Goal: Information Seeking & Learning: Learn about a topic

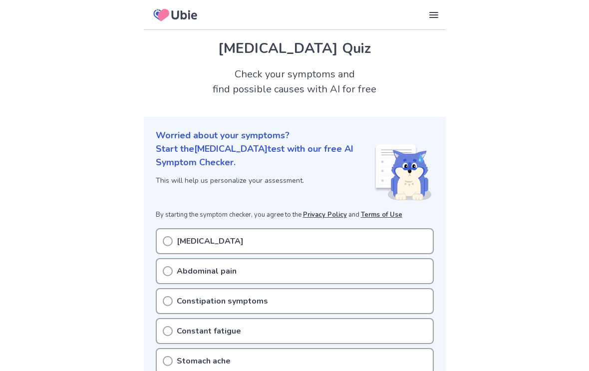
click at [172, 245] on icon at bounding box center [168, 241] width 10 height 10
click at [170, 242] on icon at bounding box center [168, 241] width 10 height 10
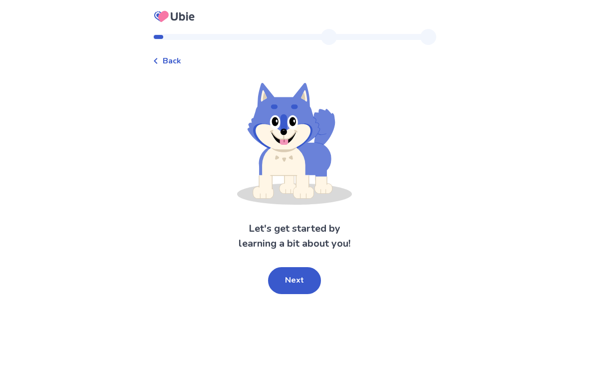
click at [165, 64] on div "Back" at bounding box center [167, 61] width 28 height 12
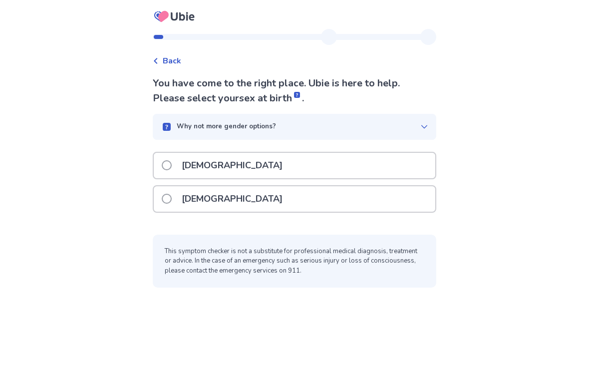
click at [172, 162] on span at bounding box center [167, 165] width 10 height 10
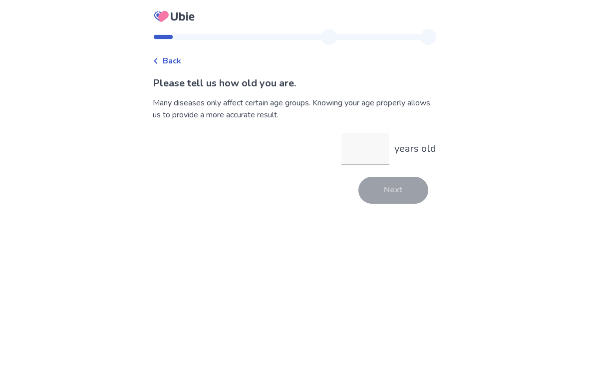
click at [363, 151] on input "years old" at bounding box center [365, 149] width 48 height 32
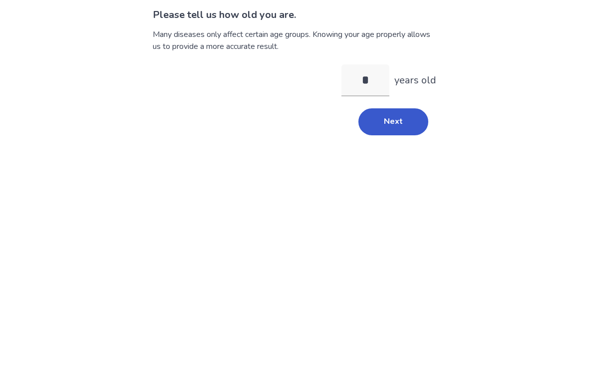
type input "**"
click at [394, 177] on button "Next" at bounding box center [393, 190] width 70 height 27
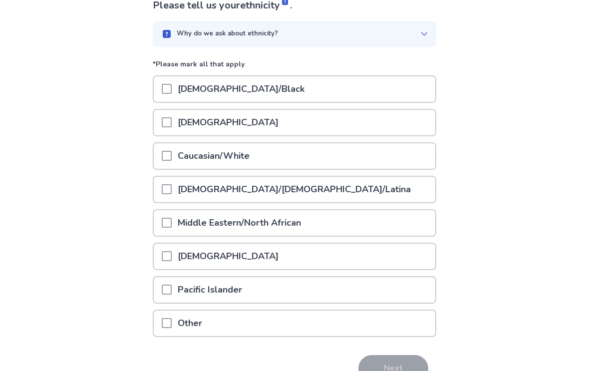
scroll to position [78, 0]
click at [172, 157] on span at bounding box center [167, 156] width 10 height 10
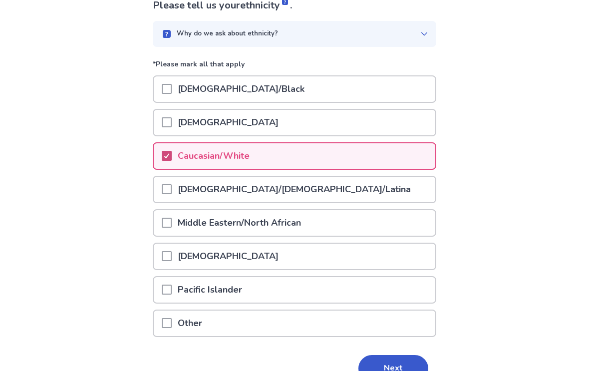
click at [382, 367] on button "Next" at bounding box center [393, 368] width 70 height 27
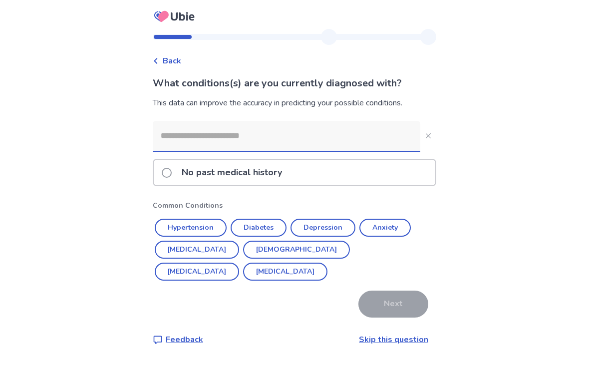
click at [188, 161] on p "No past medical history" at bounding box center [232, 172] width 112 height 25
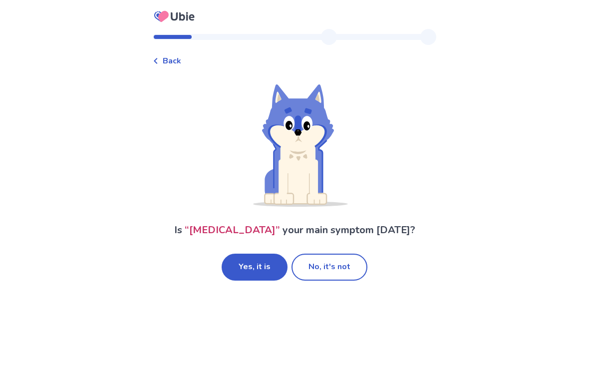
click at [257, 271] on button "Yes, it is" at bounding box center [255, 267] width 66 height 27
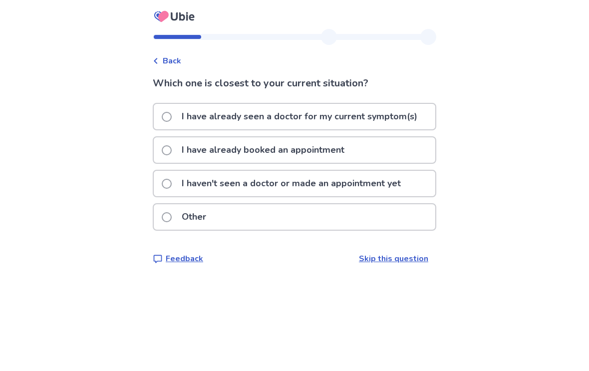
click at [172, 150] on span at bounding box center [167, 150] width 10 height 10
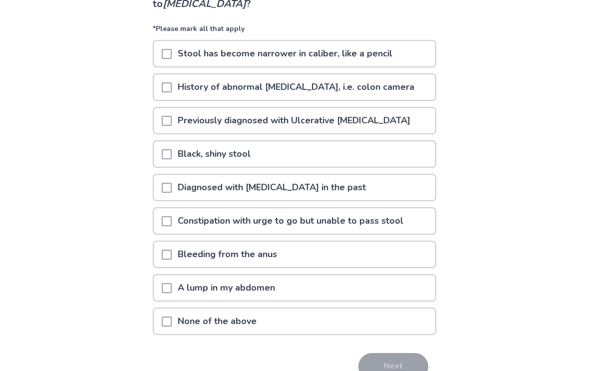
scroll to position [94, 0]
click at [172, 262] on div at bounding box center [167, 254] width 10 height 25
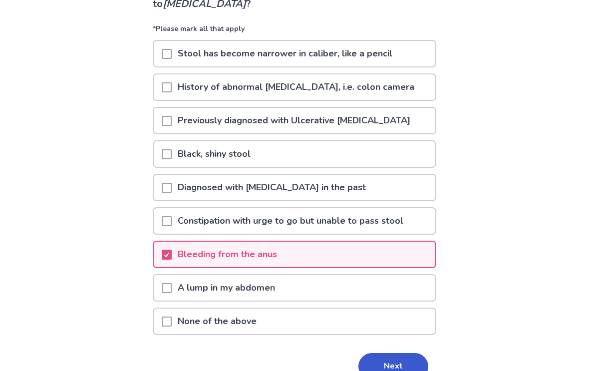
click at [378, 370] on button "Next" at bounding box center [393, 366] width 70 height 27
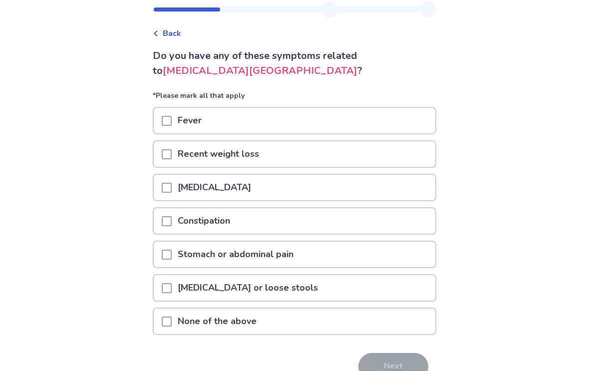
scroll to position [21, 0]
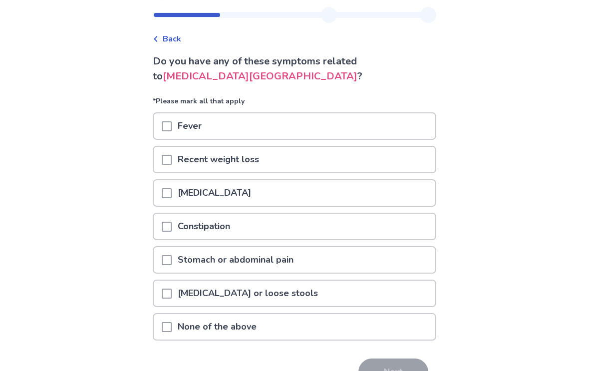
click at [172, 266] on div at bounding box center [167, 260] width 10 height 25
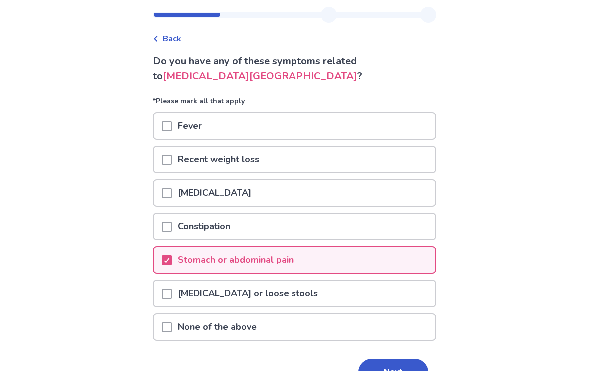
scroll to position [22, 0]
click at [172, 296] on span at bounding box center [167, 294] width 10 height 10
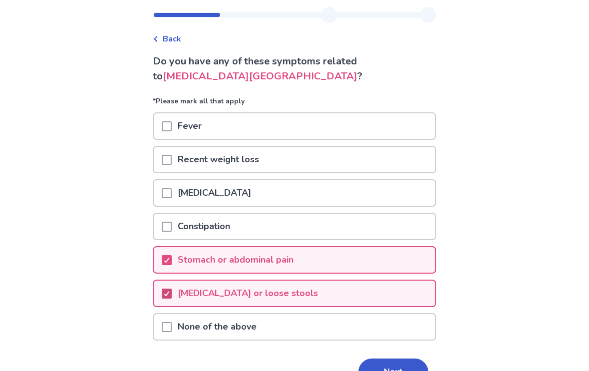
click at [384, 370] on button "Next" at bounding box center [393, 371] width 70 height 27
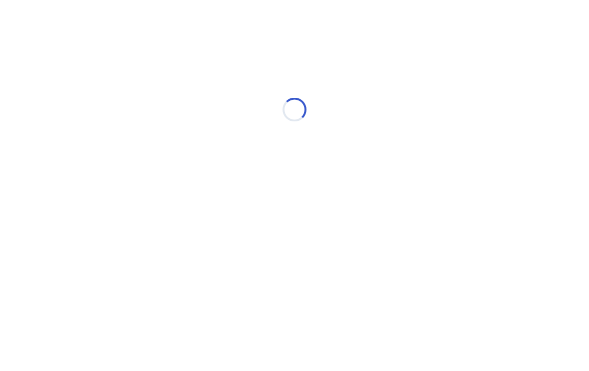
scroll to position [0, 0]
select select "*"
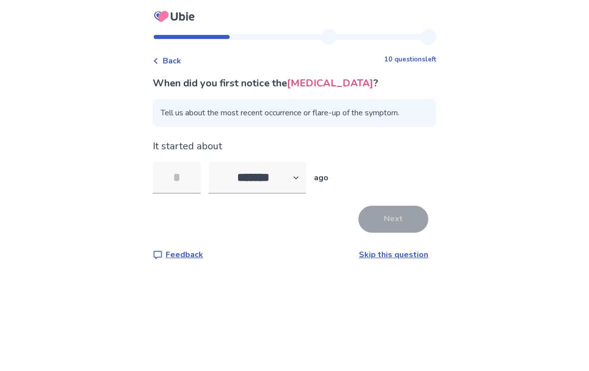
click at [195, 173] on input "tel" at bounding box center [177, 178] width 48 height 32
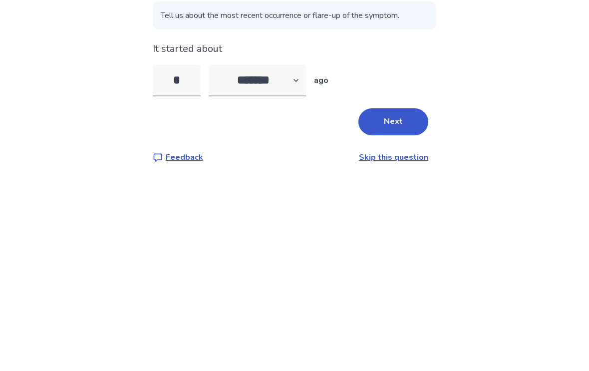
type input "**"
click at [389, 206] on button "Next" at bounding box center [393, 219] width 70 height 27
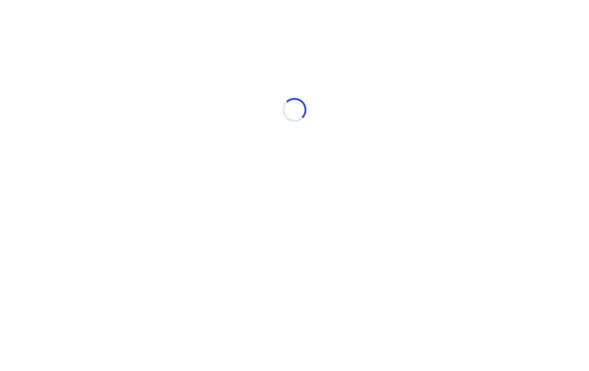
select select "*"
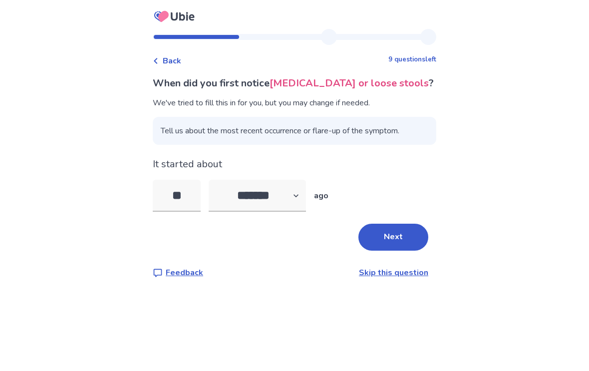
click at [397, 244] on button "Next" at bounding box center [393, 237] width 70 height 27
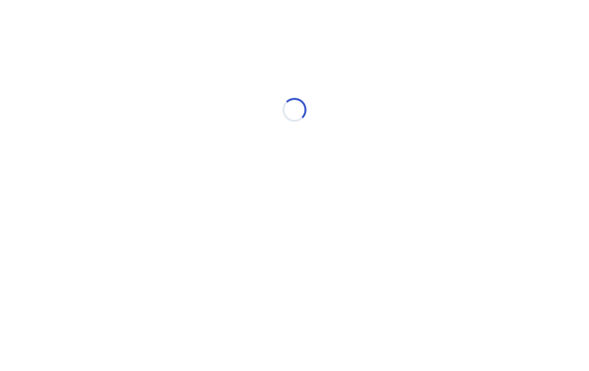
select select "*"
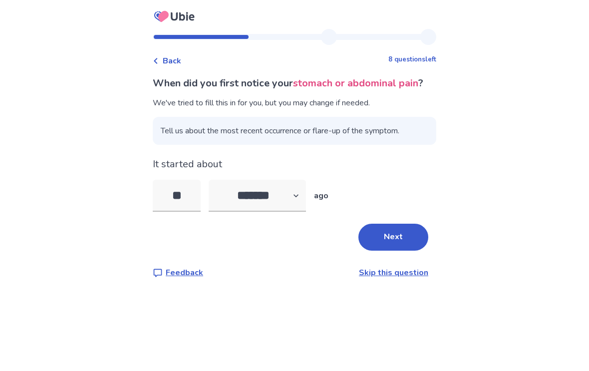
click at [390, 251] on button "Next" at bounding box center [393, 237] width 70 height 27
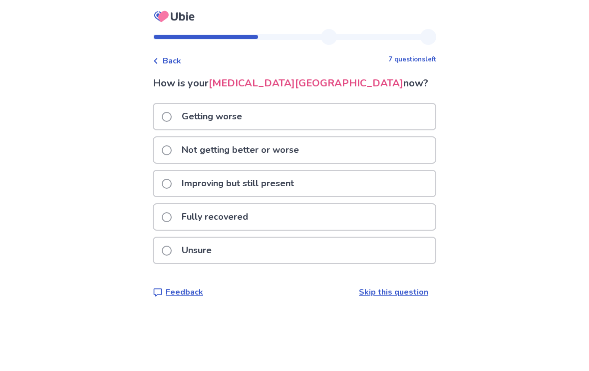
click at [172, 149] on span at bounding box center [167, 150] width 10 height 10
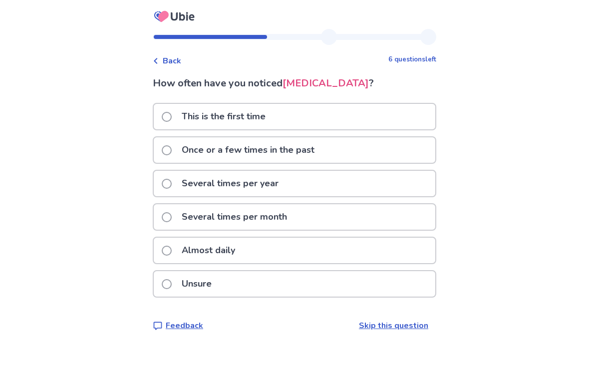
click at [181, 114] on label "This is the first time" at bounding box center [217, 116] width 110 height 25
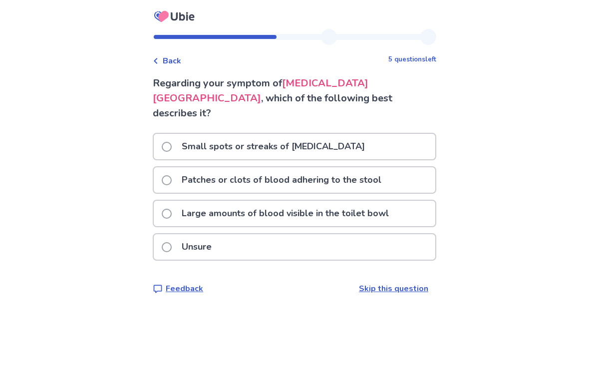
click at [172, 175] on span at bounding box center [167, 180] width 10 height 10
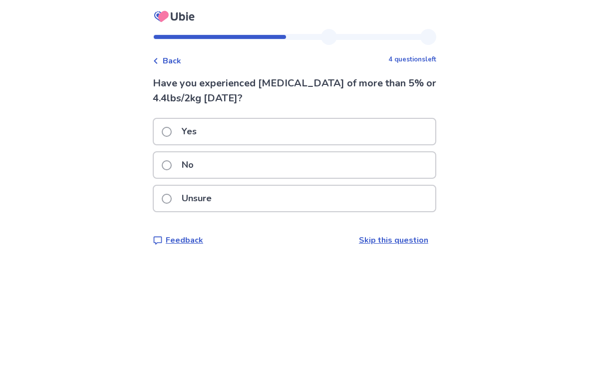
click at [177, 205] on label "Unsure" at bounding box center [190, 198] width 56 height 25
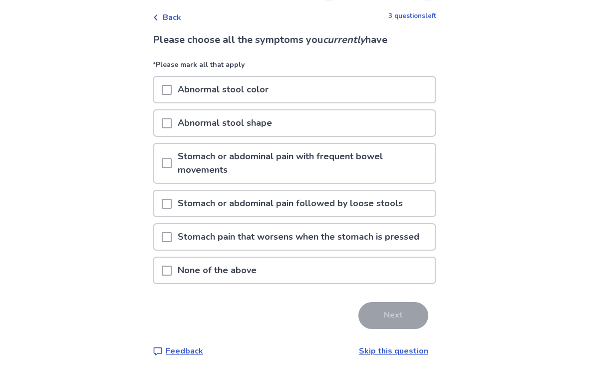
scroll to position [29, 0]
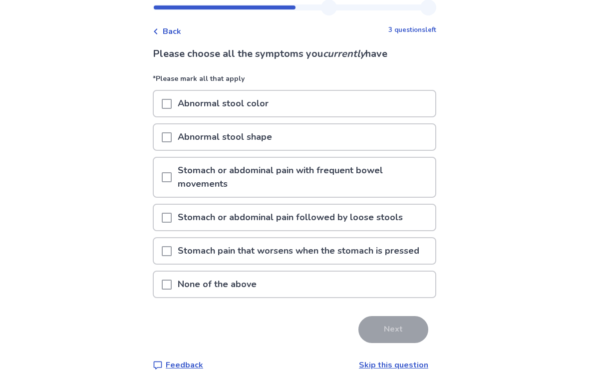
click at [373, 370] on div "Back 3 questions left Please choose all the symptoms you currently have *Please…" at bounding box center [295, 193] width 300 height 387
click at [384, 366] on link "Skip this question" at bounding box center [393, 365] width 69 height 11
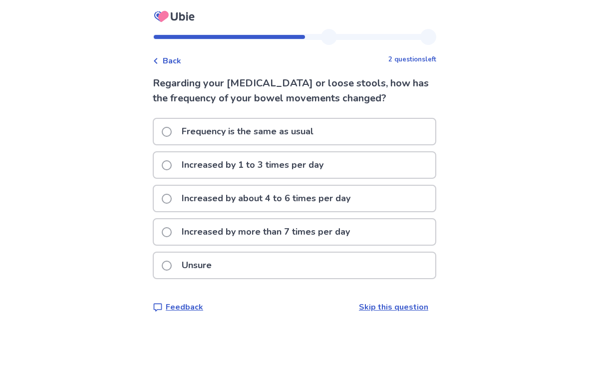
click at [178, 155] on label "Increased by 1 to 3 times per day" at bounding box center [246, 164] width 168 height 25
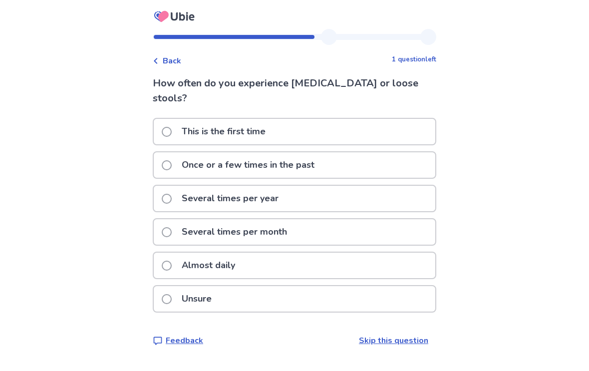
click at [183, 119] on p "This is the first time" at bounding box center [224, 131] width 96 height 25
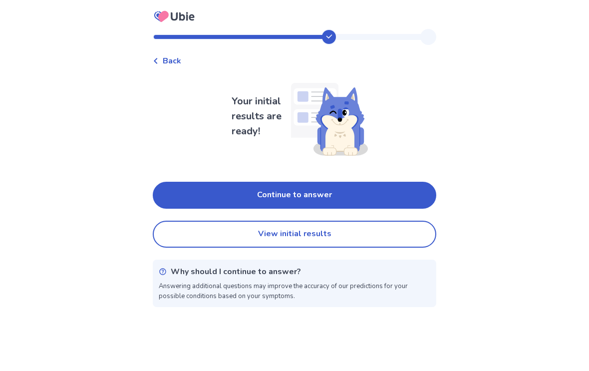
click at [312, 201] on button "Continue to answer" at bounding box center [295, 195] width 284 height 27
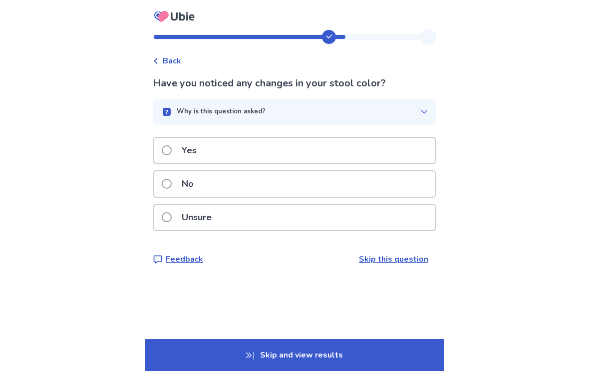
click at [172, 153] on span at bounding box center [167, 150] width 10 height 10
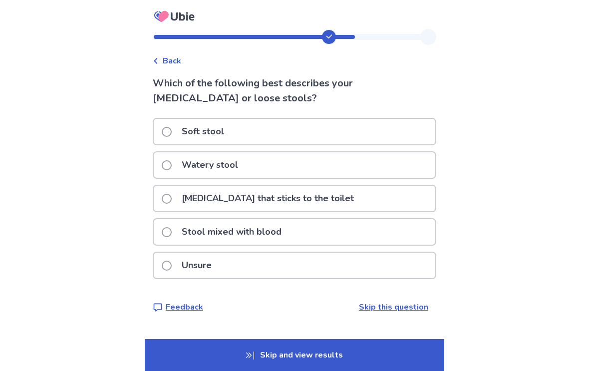
click at [172, 130] on span at bounding box center [167, 132] width 10 height 10
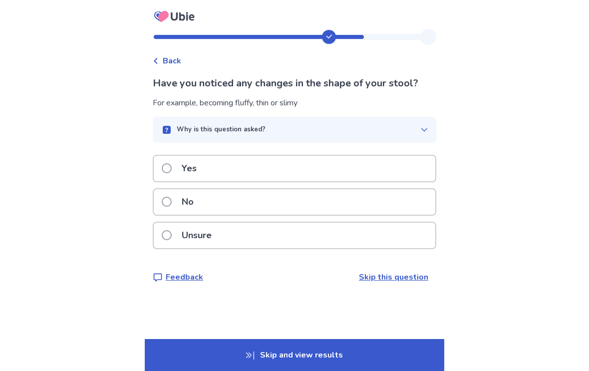
click at [180, 165] on label "Yes" at bounding box center [182, 168] width 41 height 25
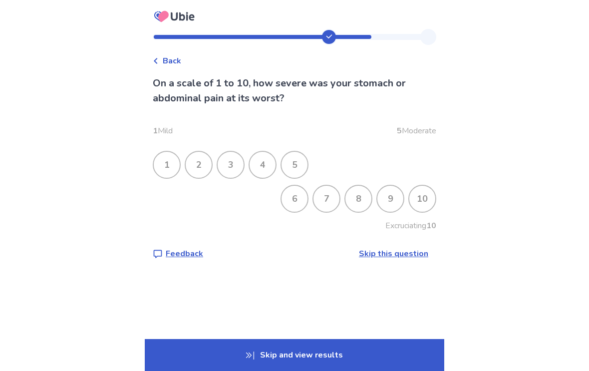
click at [296, 208] on div "6" at bounding box center [295, 199] width 26 height 26
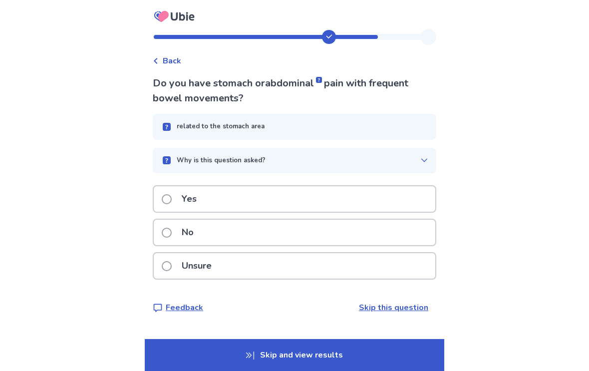
click at [172, 201] on span at bounding box center [167, 199] width 10 height 10
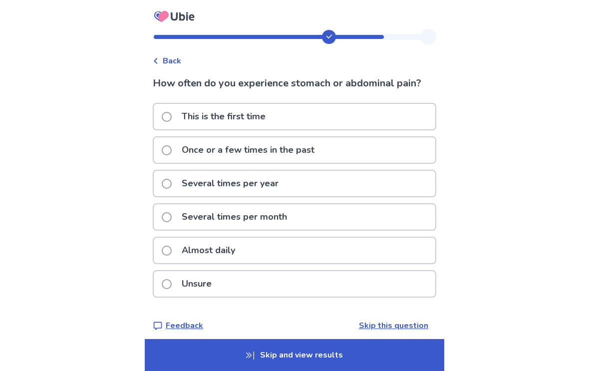
click at [172, 120] on span at bounding box center [167, 117] width 10 height 10
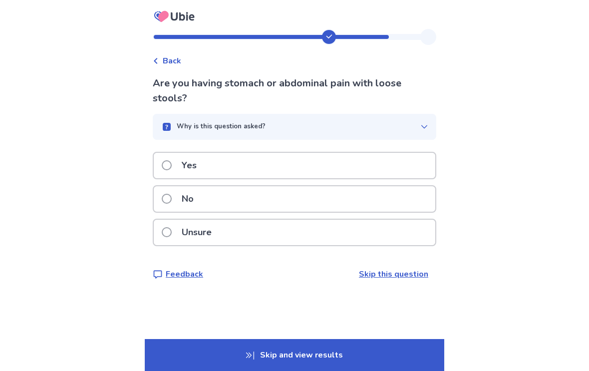
click at [172, 166] on span at bounding box center [167, 165] width 10 height 10
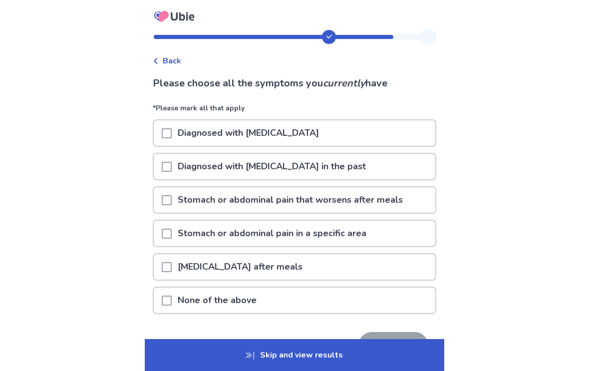
click at [172, 278] on div at bounding box center [167, 266] width 10 height 25
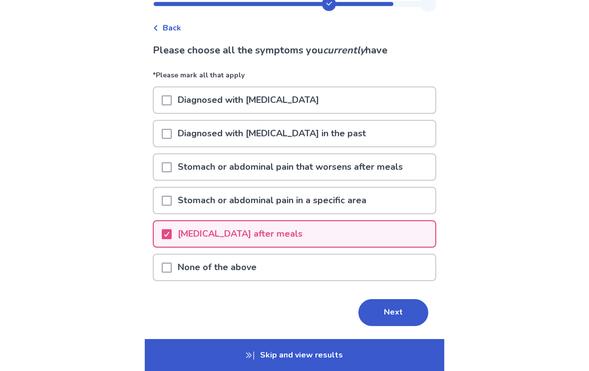
scroll to position [47, 0]
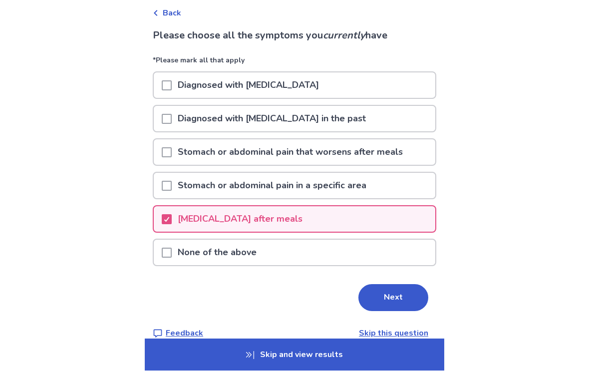
click at [380, 294] on button "Next" at bounding box center [393, 298] width 70 height 27
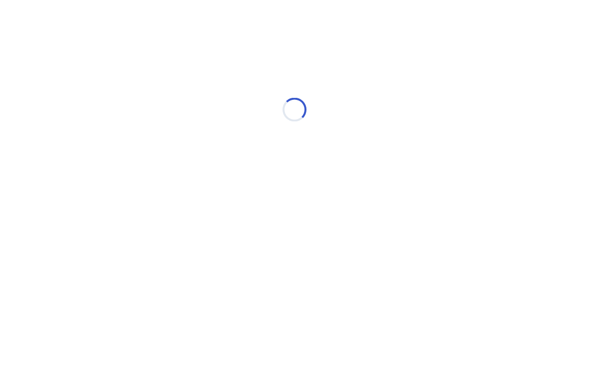
scroll to position [0, 0]
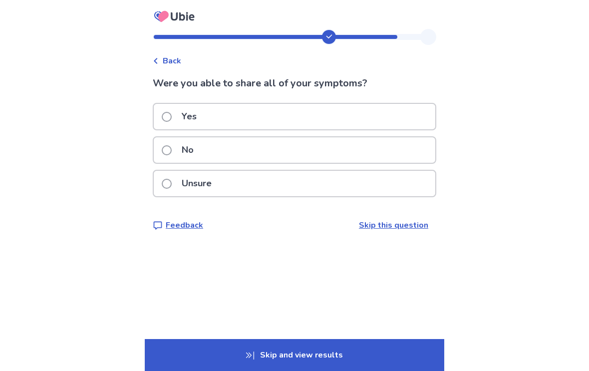
click at [181, 119] on label "Yes" at bounding box center [182, 116] width 41 height 25
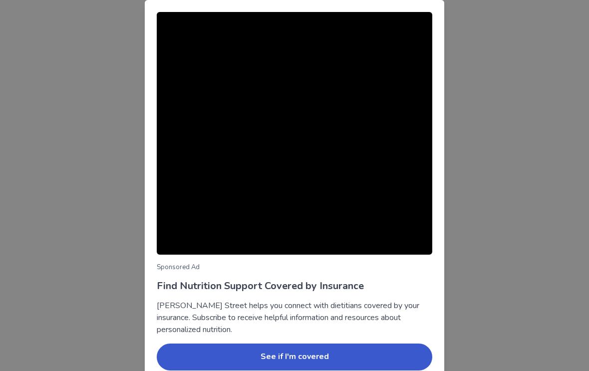
click at [473, 266] on div "Sponsored Ad Find Nutrition Support Covered by Insurance Berry Street helps you…" at bounding box center [294, 185] width 589 height 371
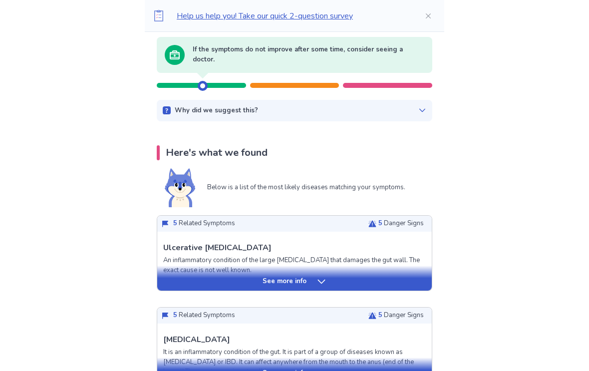
scroll to position [102, 0]
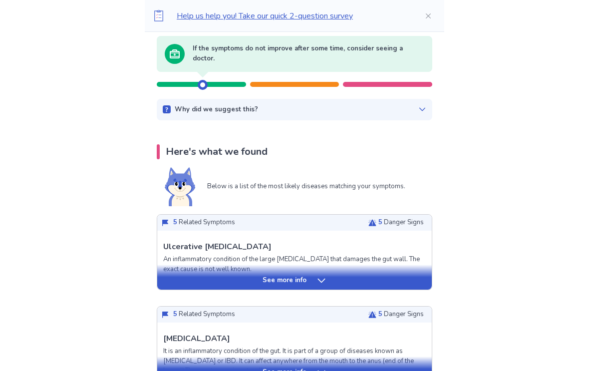
click at [191, 279] on div "See more info" at bounding box center [294, 281] width 275 height 10
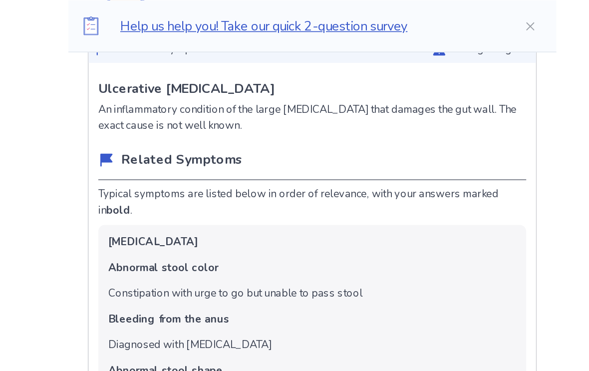
scroll to position [264, 0]
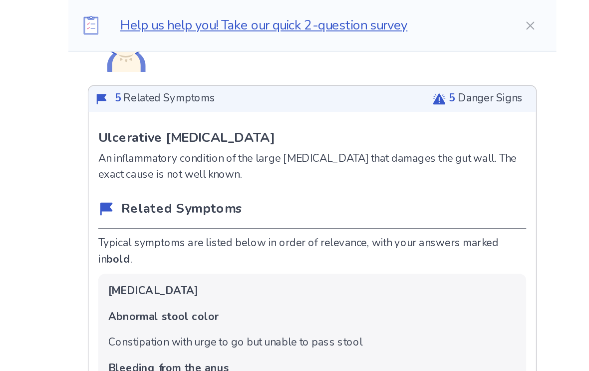
copy p "Ulcerative Colitis"
